Goal: Transaction & Acquisition: Purchase product/service

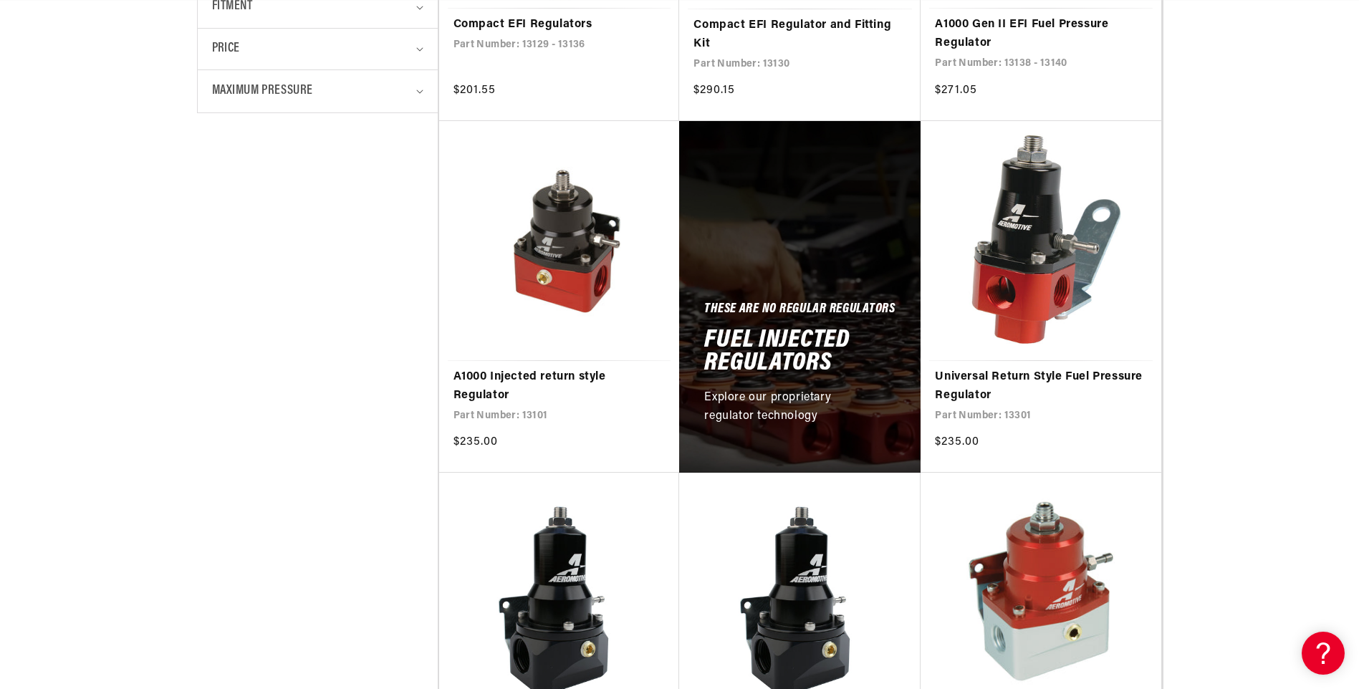
scroll to position [645, 0]
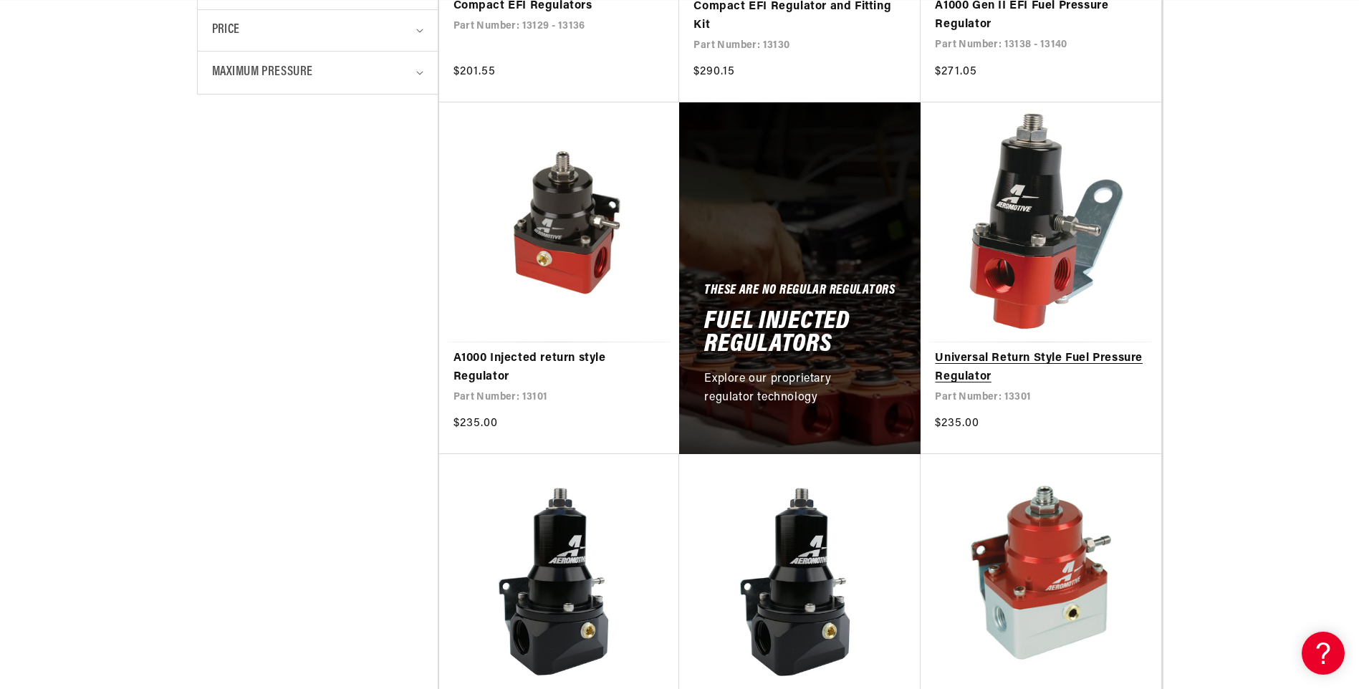
click at [1000, 353] on link "Universal Return Style Fuel Pressure Regulator" at bounding box center [1041, 368] width 212 height 37
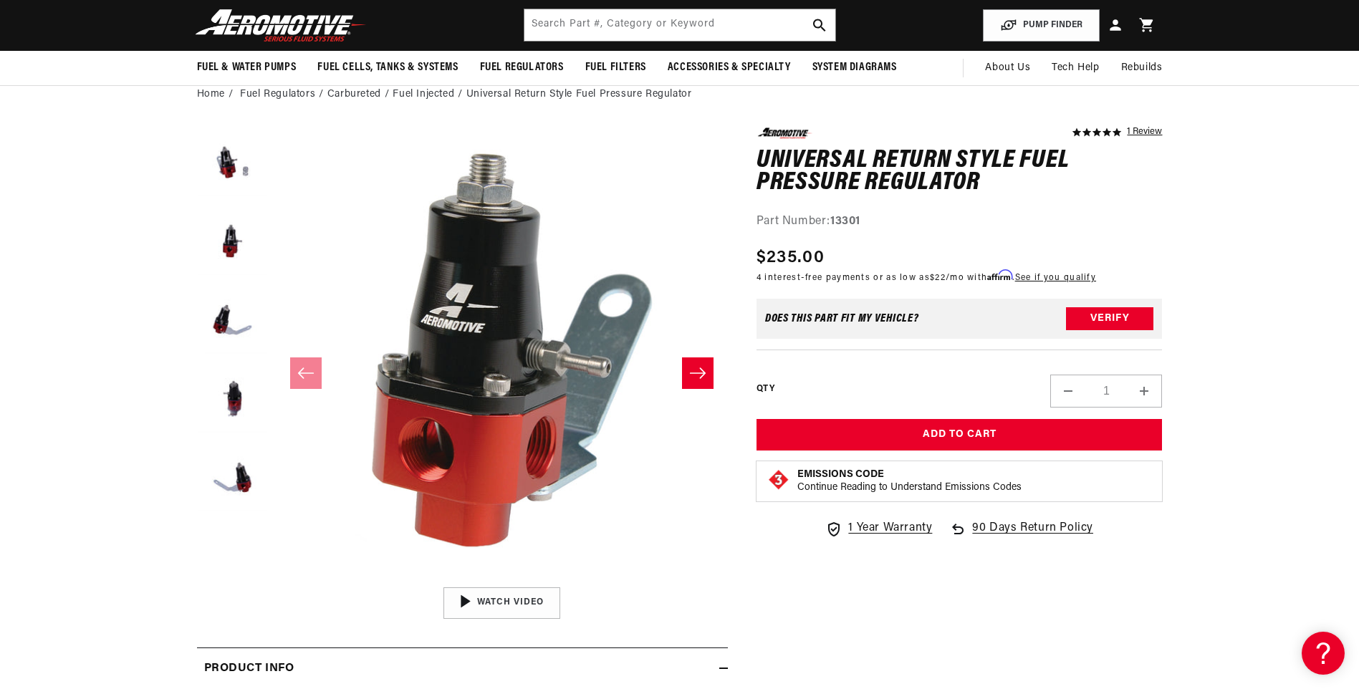
click at [709, 372] on button "Slide right" at bounding box center [698, 374] width 32 height 32
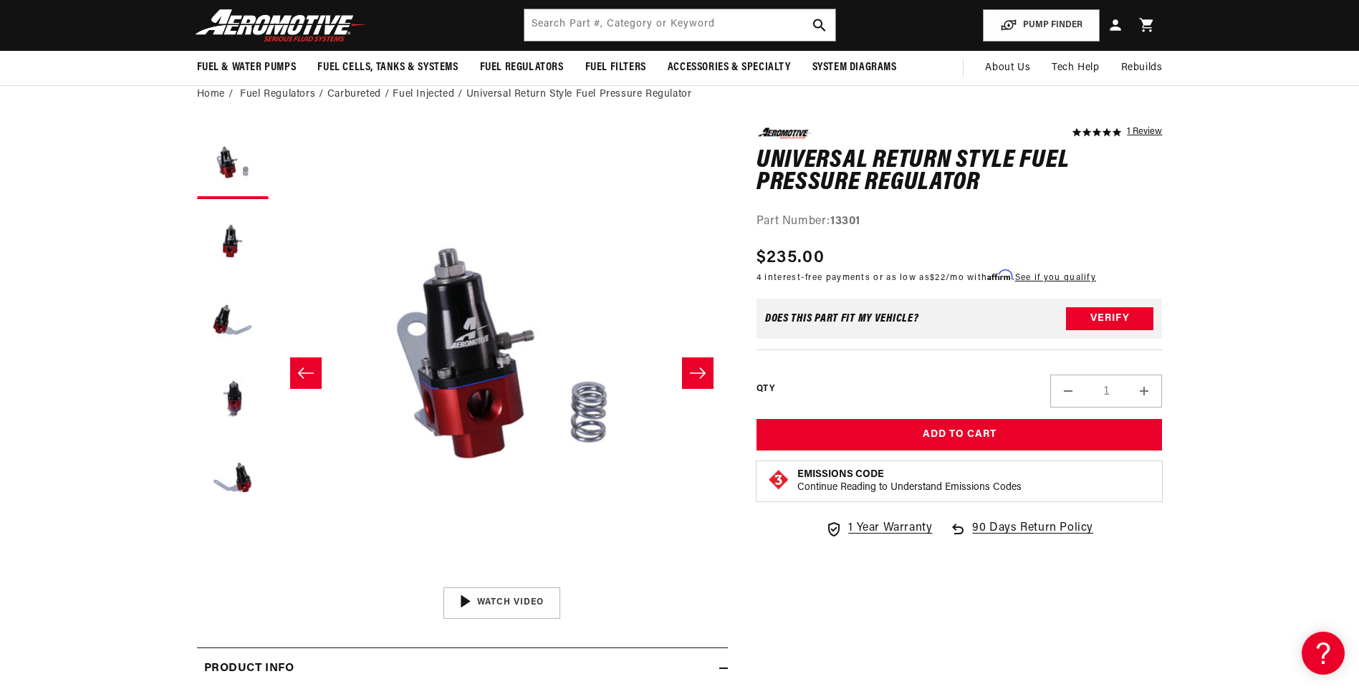
click at [701, 372] on icon "Slide right" at bounding box center [697, 373] width 17 height 14
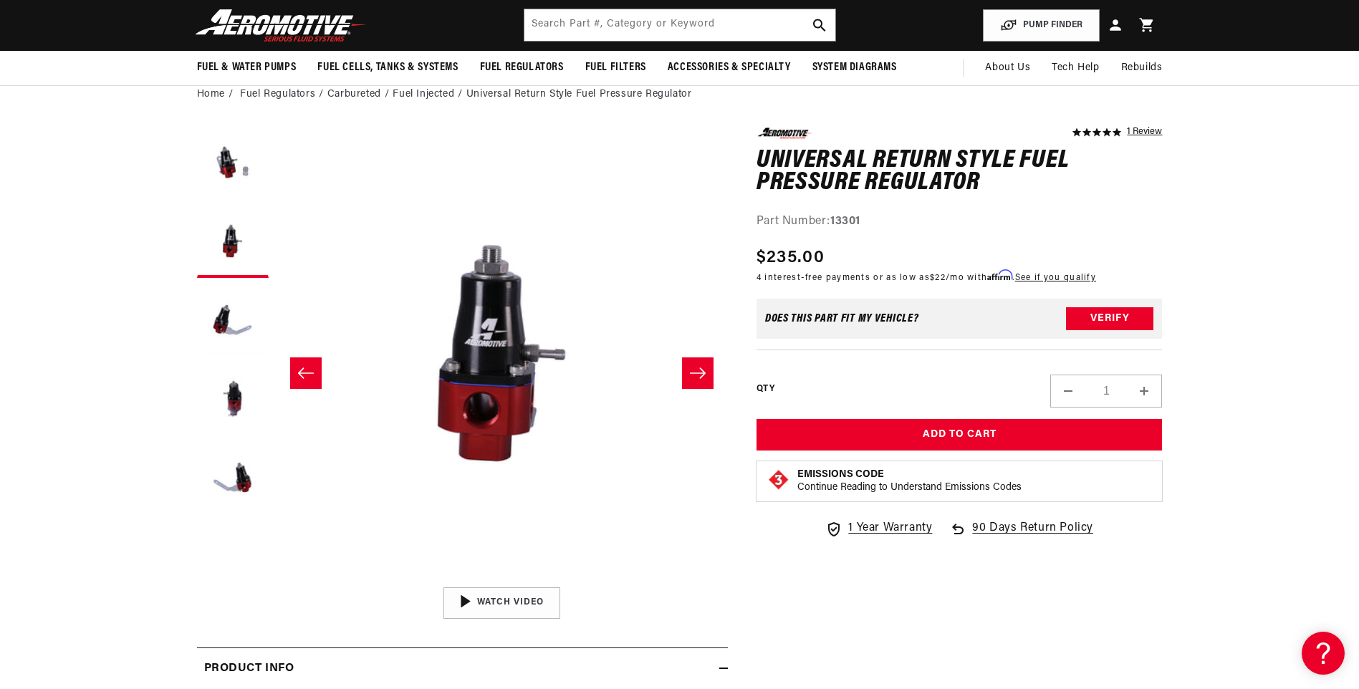
click at [700, 373] on icon "Slide right" at bounding box center [697, 373] width 17 height 14
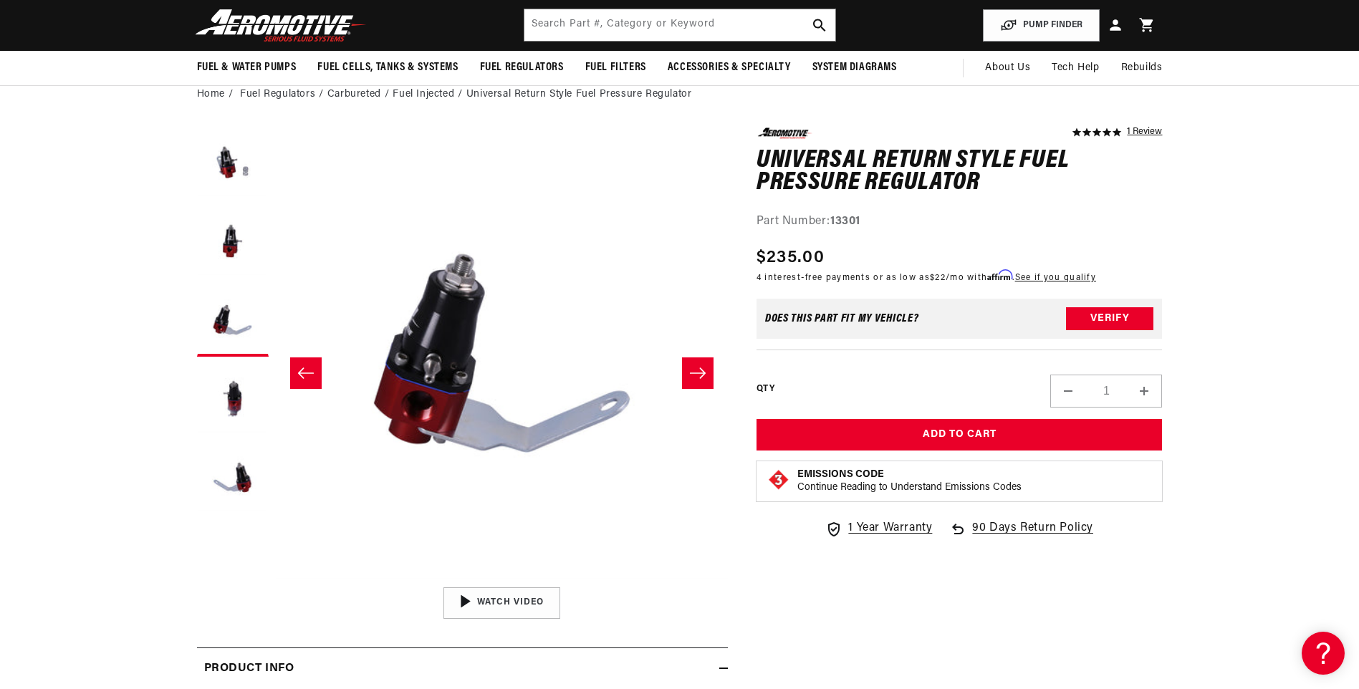
click at [699, 373] on icon "Slide right" at bounding box center [698, 373] width 16 height 11
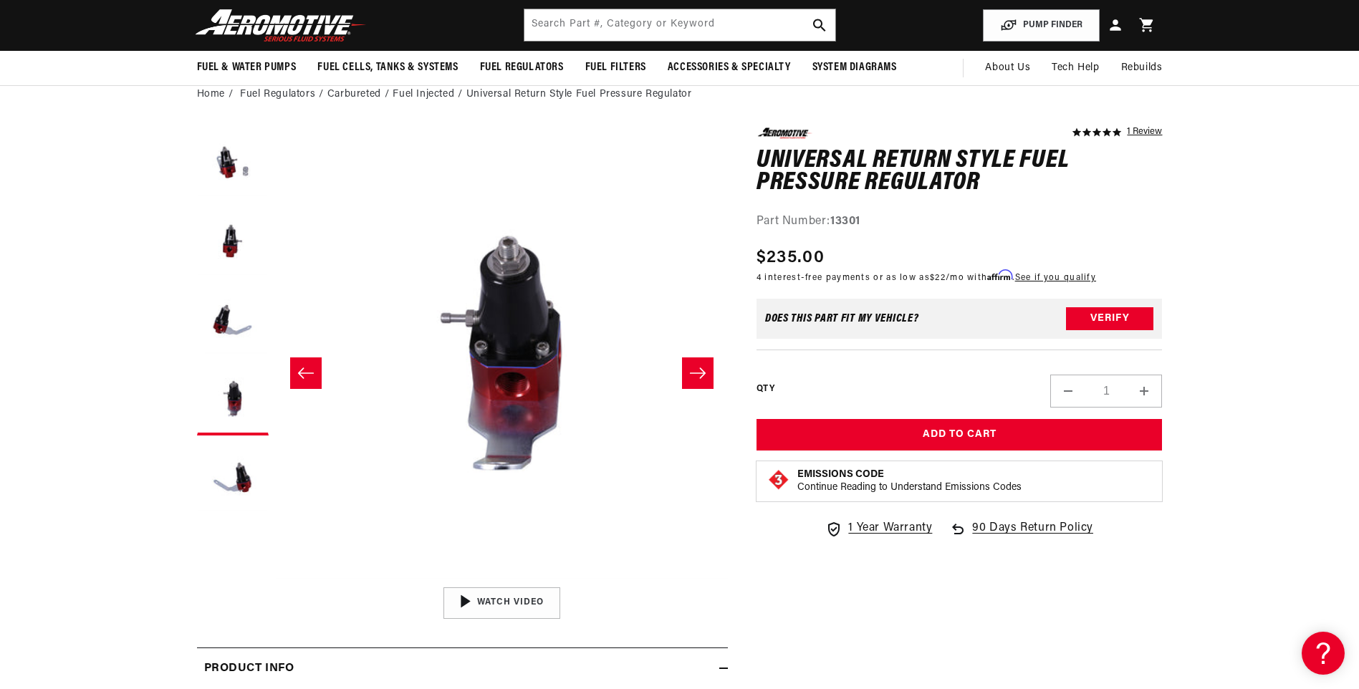
click at [699, 373] on icon "Slide right" at bounding box center [698, 373] width 16 height 11
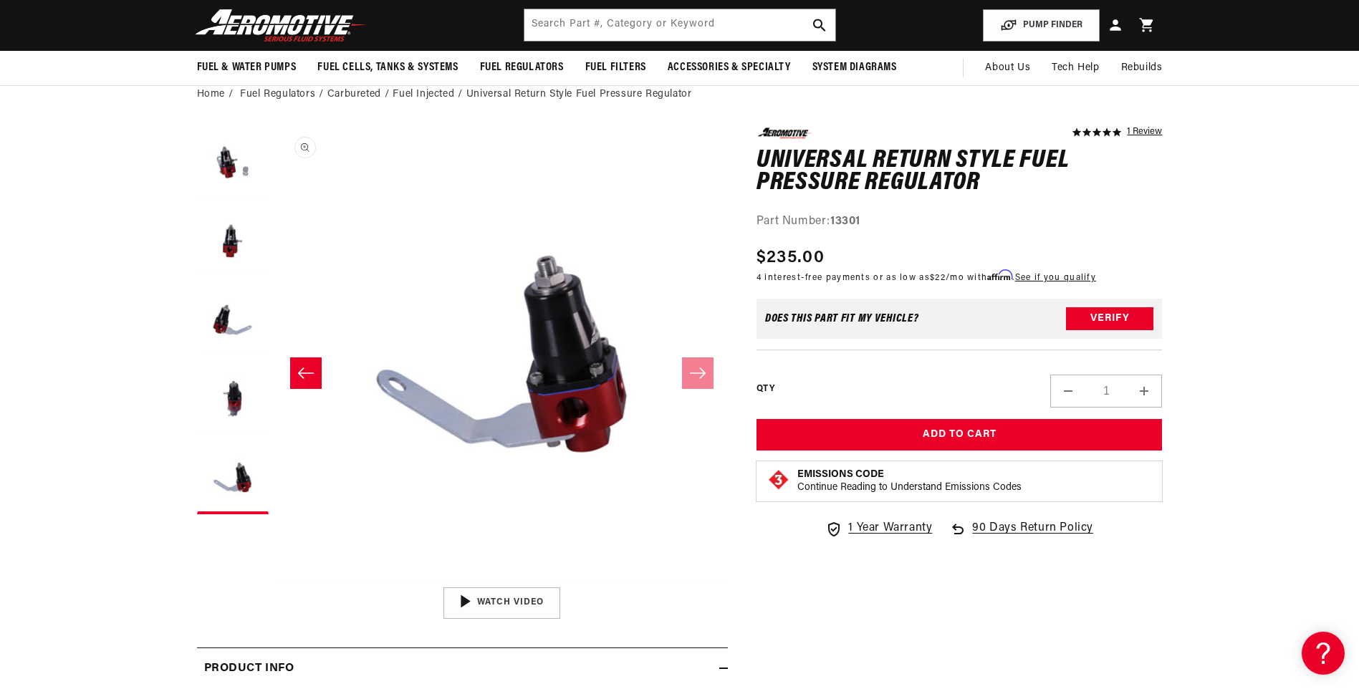
click at [275, 580] on button "Open media 6 in modal" at bounding box center [275, 580] width 0 height 0
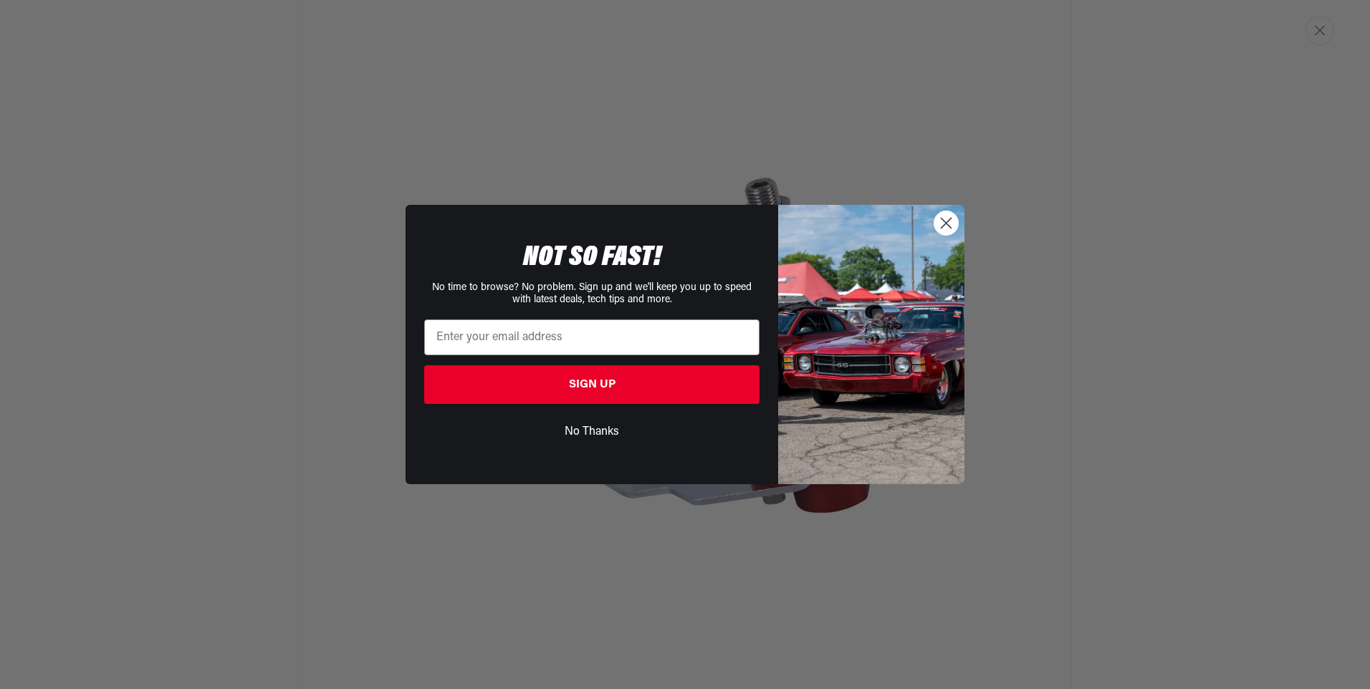
click at [946, 222] on icon "Close dialog" at bounding box center [946, 223] width 10 height 10
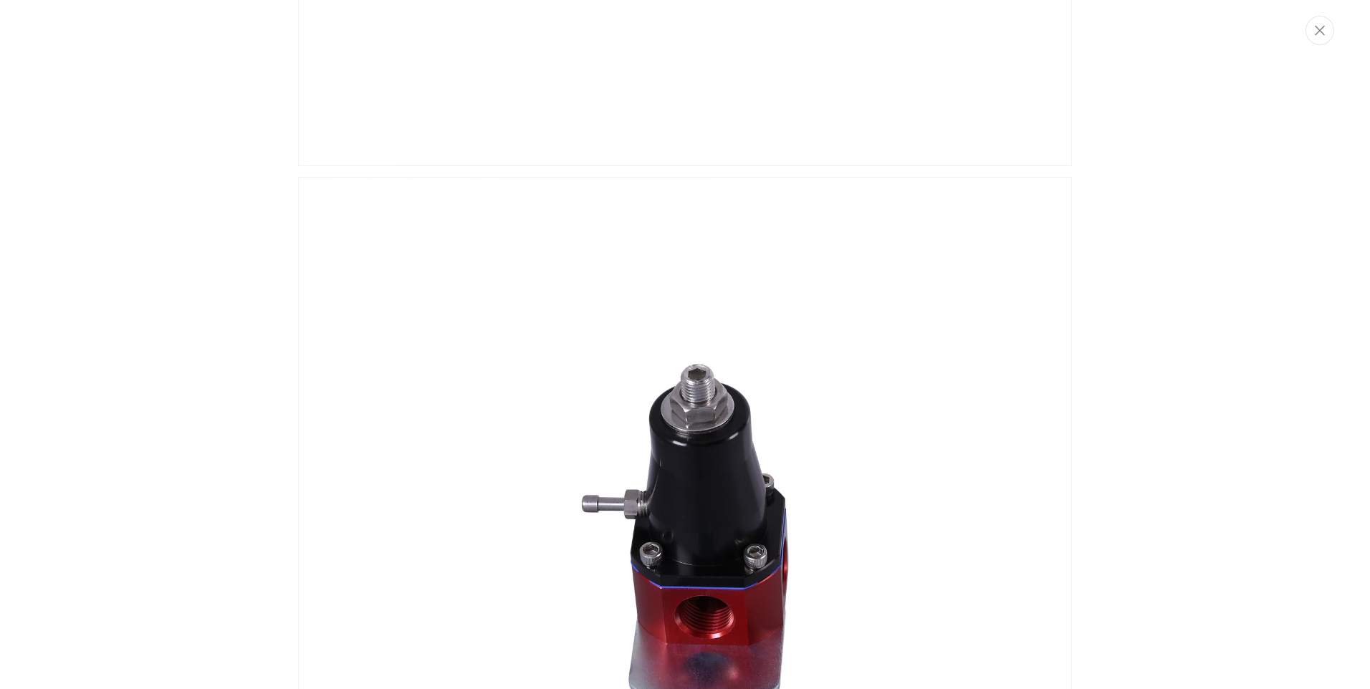
scroll to position [0, 567]
